Goal: Transaction & Acquisition: Subscribe to service/newsletter

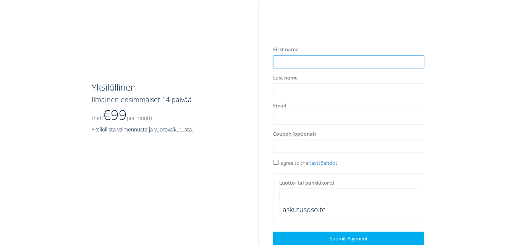
click at [307, 59] on input "text" at bounding box center [348, 61] width 151 height 13
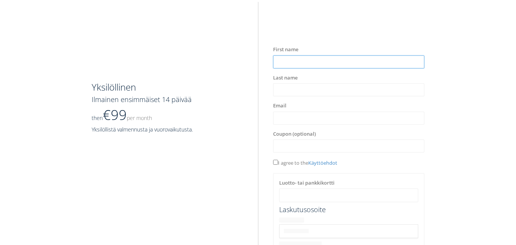
click at [311, 63] on input "text" at bounding box center [348, 61] width 151 height 13
click at [283, 62] on input "text" at bounding box center [348, 61] width 151 height 13
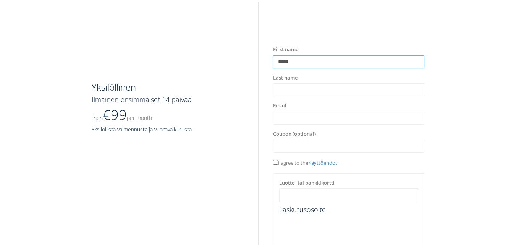
type input "*****"
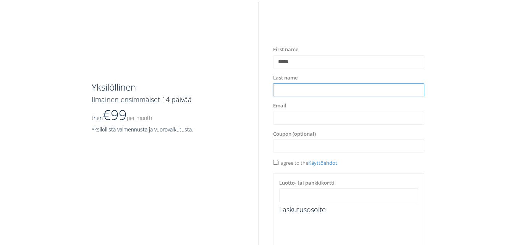
click at [281, 88] on input "text" at bounding box center [348, 89] width 151 height 13
type input "*******"
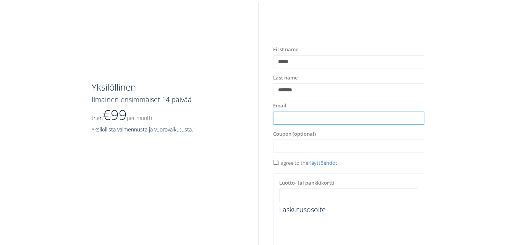
click at [283, 120] on input "text" at bounding box center [348, 118] width 151 height 13
type input "**********"
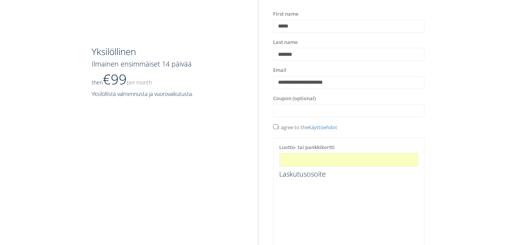
scroll to position [91, 0]
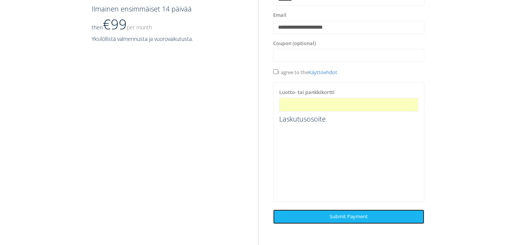
click at [351, 218] on span "Submit Payment" at bounding box center [349, 216] width 38 height 7
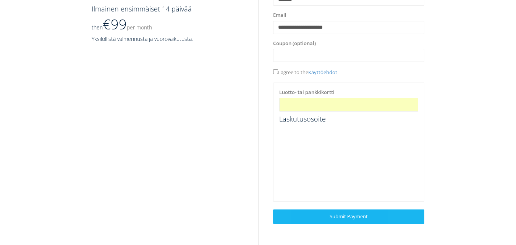
scroll to position [2, 0]
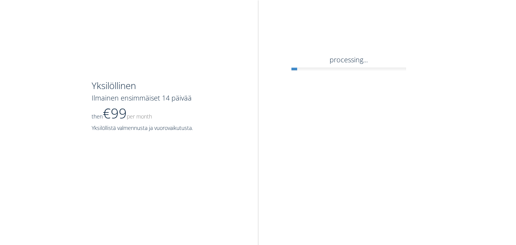
click at [351, 218] on section "Yksilöllinen Ilmainen ensimmäiset 14 päivää then €99 Per Month Yksilöllistä val…" at bounding box center [258, 122] width 516 height 245
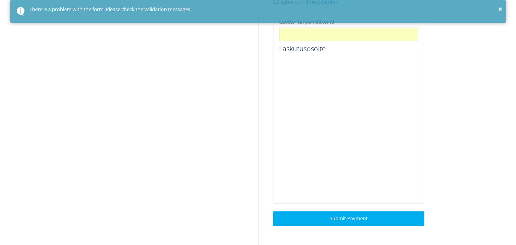
scroll to position [163, 0]
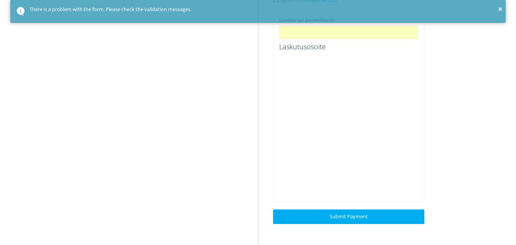
click at [502, 165] on div "Yksilöllinen Ilmainen ensimmäiset 14 päivää then €99 Per Month Yksilöllistä val…" at bounding box center [258, 34] width 516 height 379
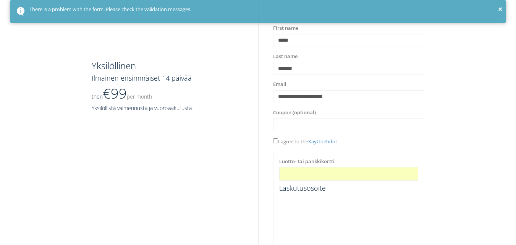
scroll to position [125, 0]
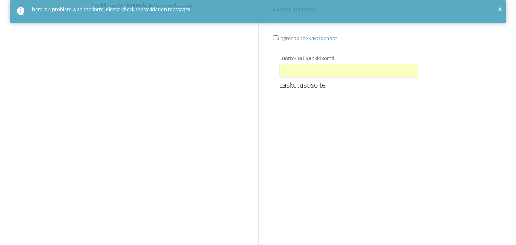
click at [396, 67] on div at bounding box center [348, 71] width 139 height 14
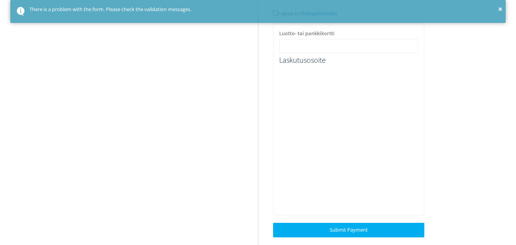
scroll to position [163, 0]
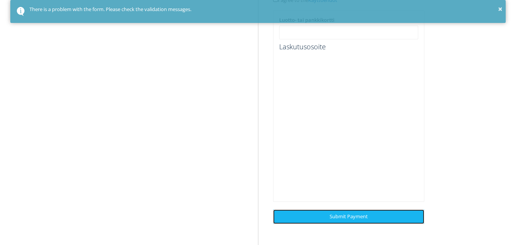
click at [387, 216] on link "Next Submit Payment" at bounding box center [348, 217] width 151 height 14
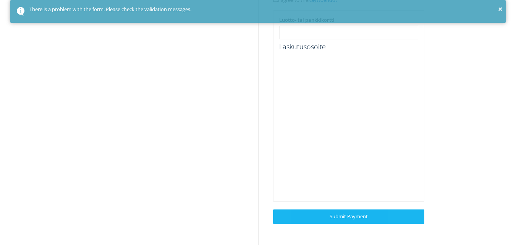
click at [387, 216] on section "Yksilöllinen Ilmainen ensimmäiset 14 päivää then €99 Per Month Yksilöllistä val…" at bounding box center [258, 42] width 516 height 406
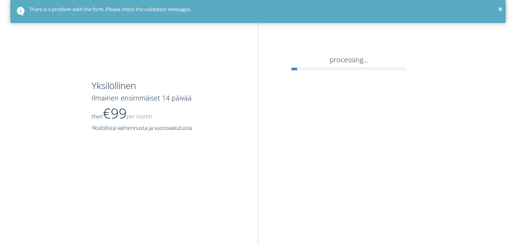
click at [387, 216] on section "Yksilöllinen Ilmainen ensimmäiset 14 päivää then €99 Per Month Yksilöllistä val…" at bounding box center [258, 122] width 516 height 245
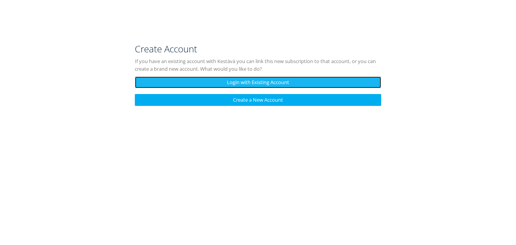
click at [277, 82] on link "Login with Existing Account" at bounding box center [258, 82] width 247 height 12
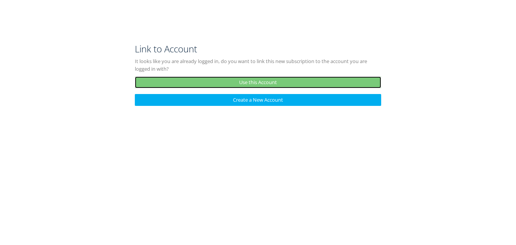
click at [273, 84] on link "Use this Account" at bounding box center [258, 82] width 247 height 12
